Goal: Task Accomplishment & Management: Use online tool/utility

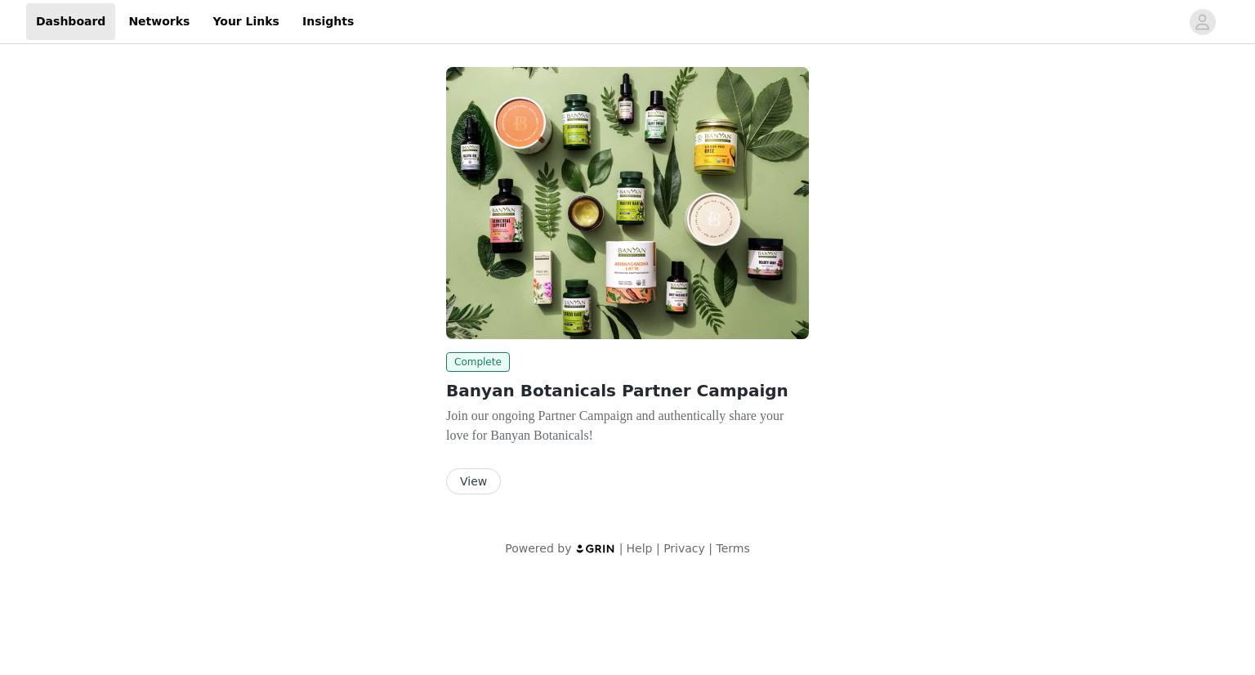
click at [476, 479] on button "View" at bounding box center [473, 481] width 55 height 26
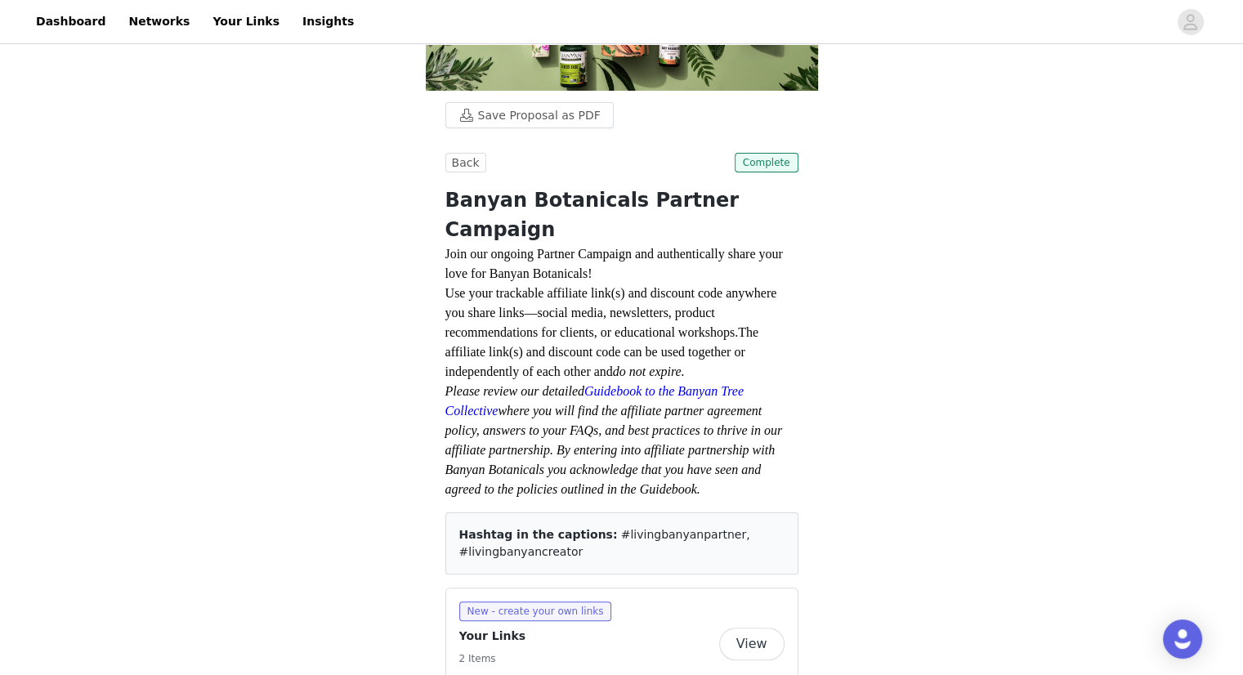
scroll to position [231, 0]
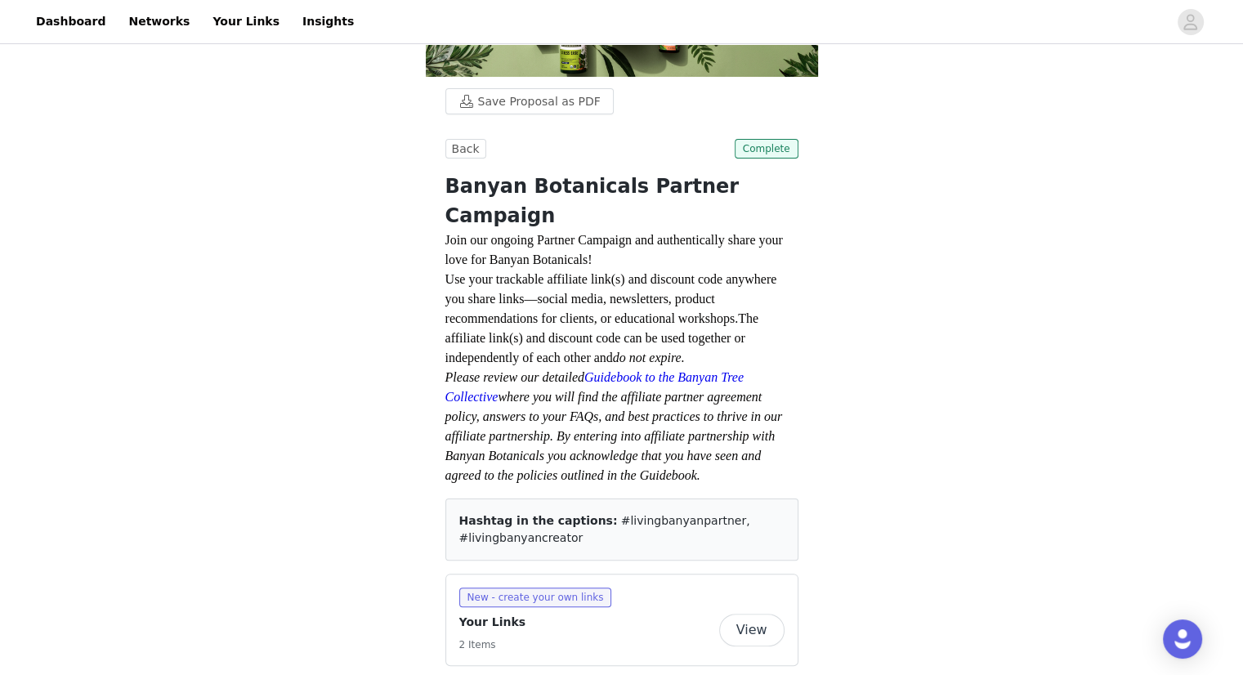
click at [757, 614] on button "View" at bounding box center [751, 630] width 65 height 33
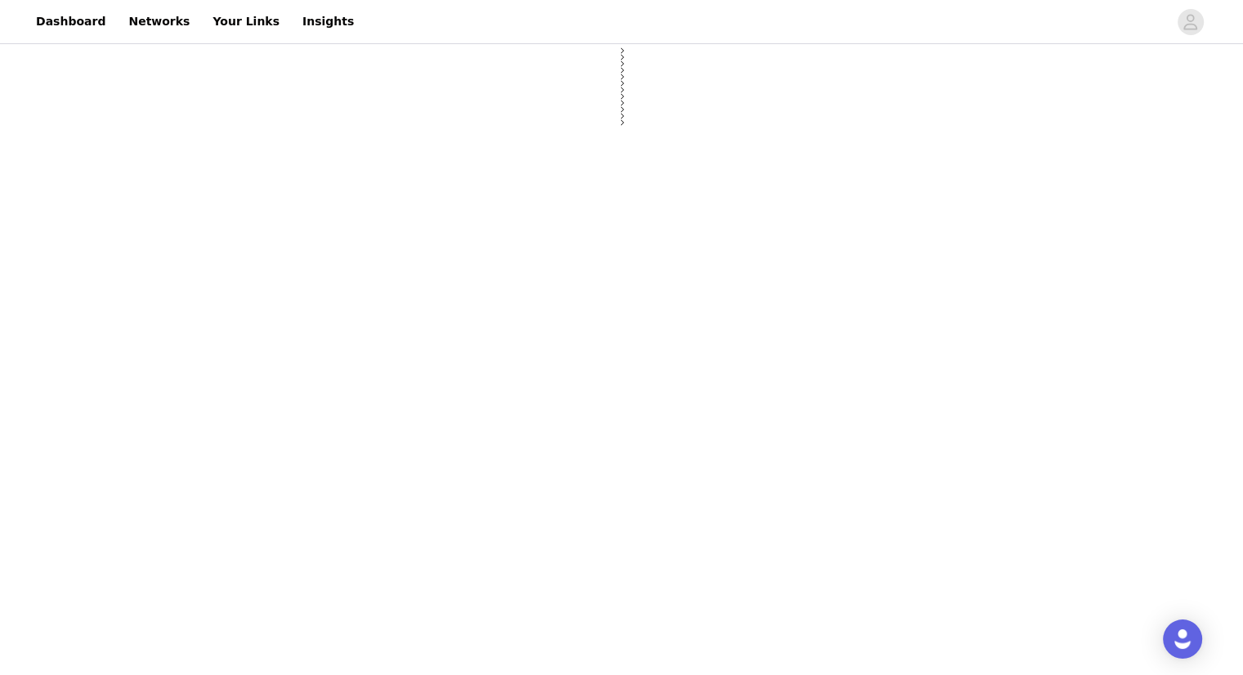
select select "12"
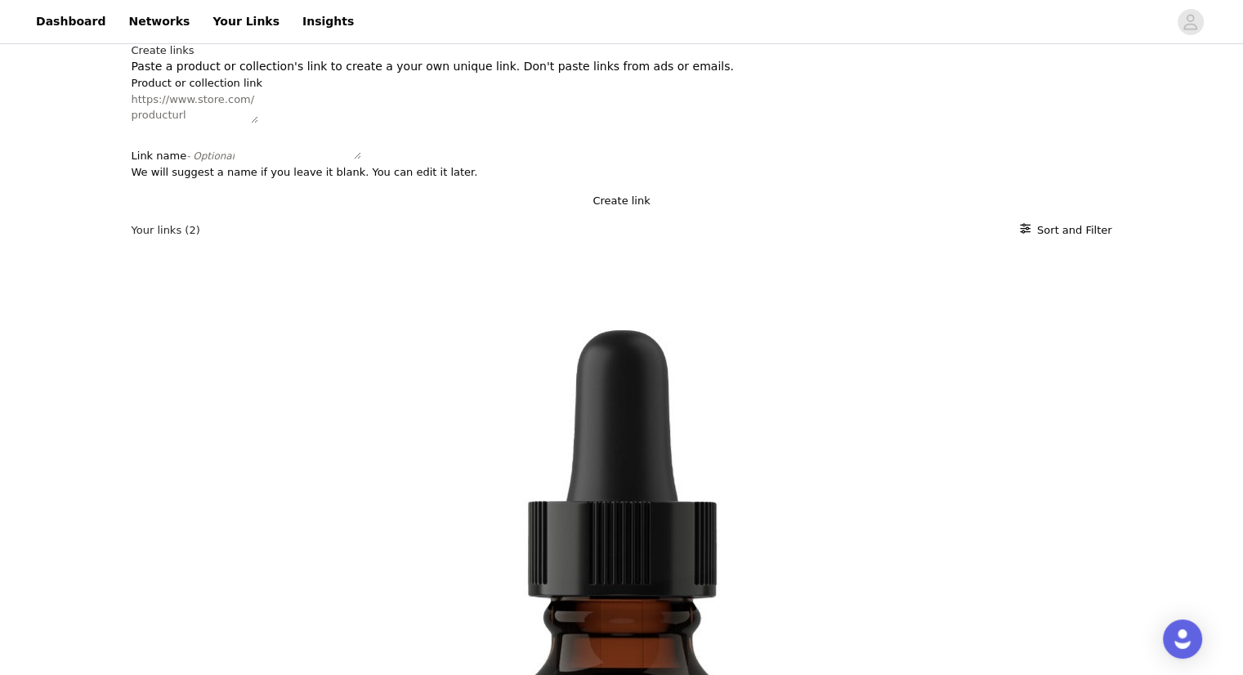
scroll to position [22, 0]
